Goal: Transaction & Acquisition: Purchase product/service

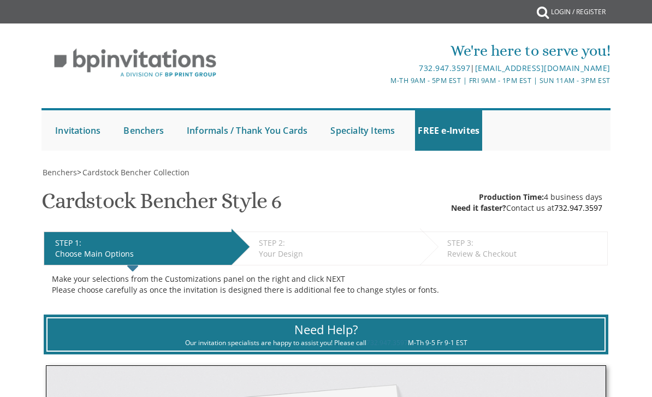
select select "100"
click at [0, 0] on span "Foil Embellished [PERSON_NAME]" at bounding box center [0, 0] width 0 height 0
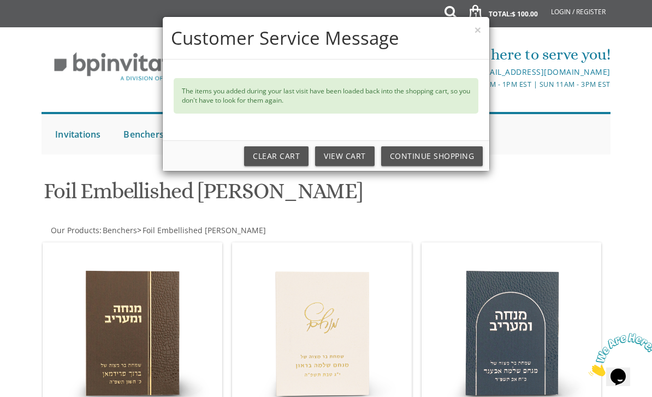
click at [479, 24] on button "×" at bounding box center [477, 29] width 7 height 11
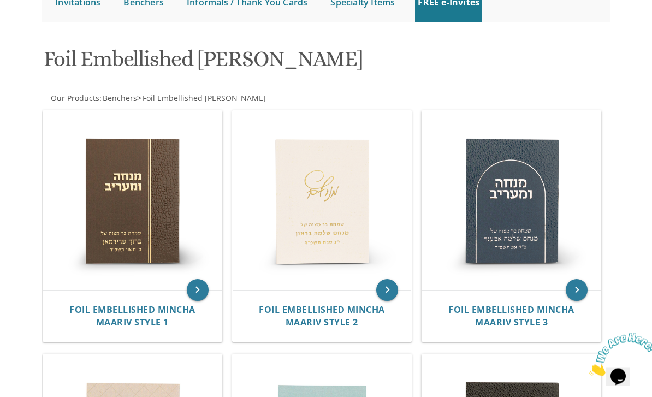
scroll to position [134, 0]
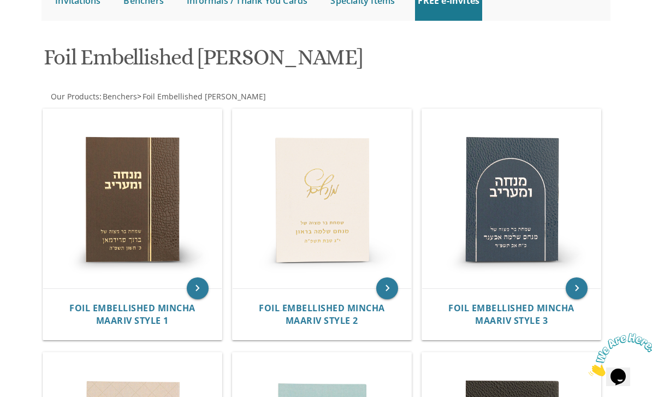
click at [289, 307] on span "Foil Embellished Mincha Maariv Style 2" at bounding box center [322, 314] width 126 height 25
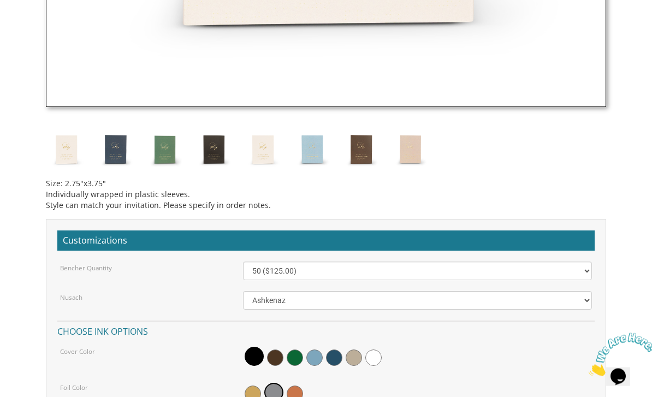
scroll to position [818, 0]
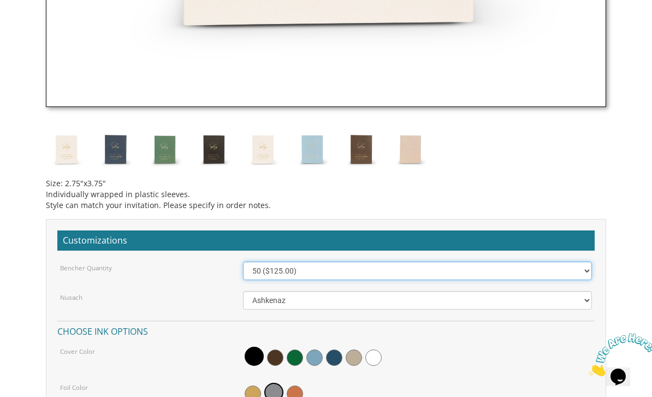
click at [258, 267] on select "50 ($125.00) 60 ($150.00) 70 ($175.00) 80 ($200.00) 90 ($225.00) 100 ($250.00) …" at bounding box center [417, 270] width 349 height 19
